Goal: Transaction & Acquisition: Purchase product/service

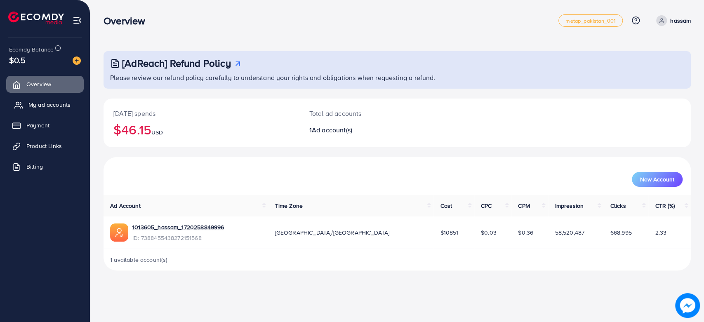
click at [61, 98] on link "My ad accounts" at bounding box center [45, 104] width 78 height 16
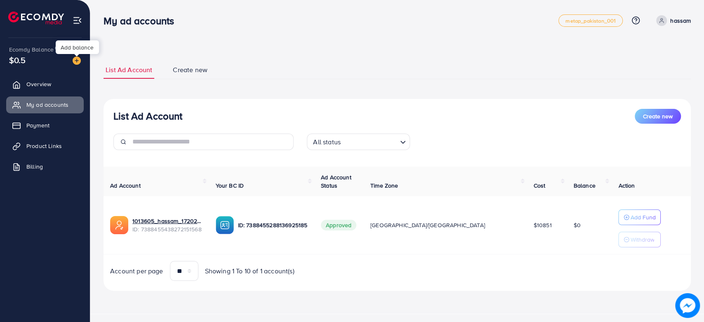
click at [76, 61] on img at bounding box center [77, 60] width 8 height 8
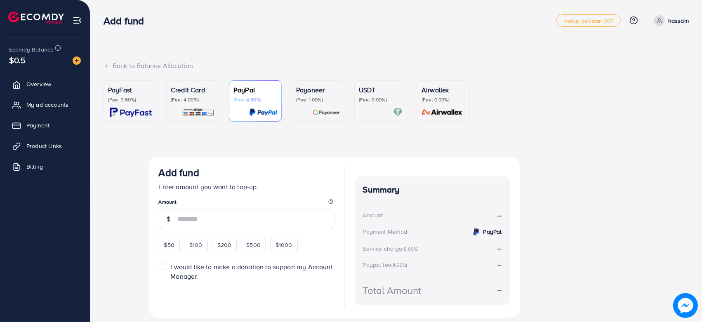
click at [128, 98] on p "(Fee: 3.60%)" at bounding box center [130, 99] width 44 height 7
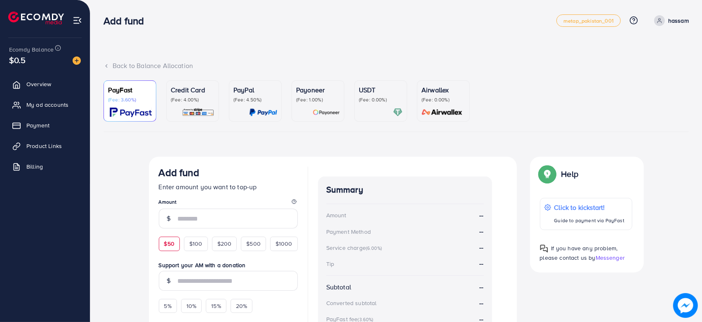
click at [169, 242] on span "$50" at bounding box center [169, 244] width 10 height 8
type input "**"
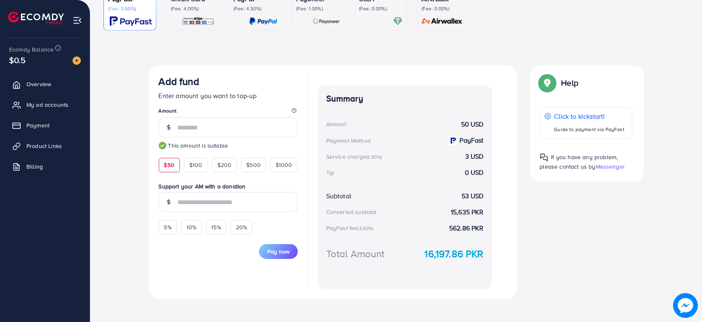
scroll to position [97, 0]
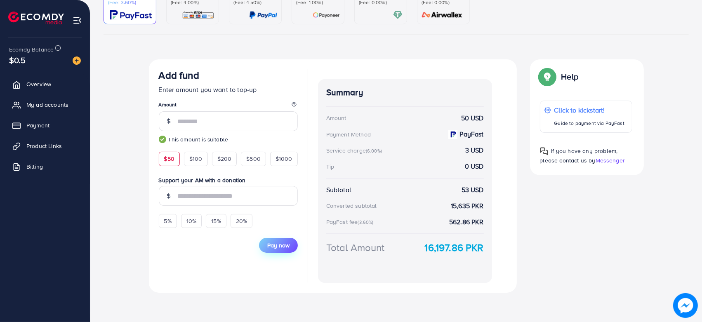
click at [281, 246] on span "Pay now" at bounding box center [278, 245] width 22 height 8
